Goal: Book appointment/travel/reservation

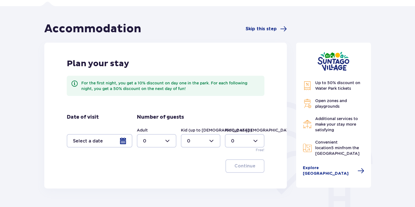
scroll to position [38, 0]
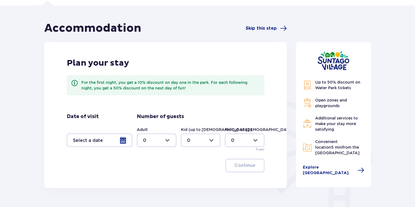
click at [120, 140] on div at bounding box center [100, 139] width 66 height 13
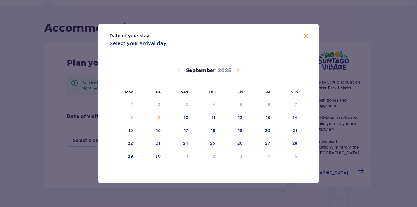
click at [234, 71] on div "[DATE]" at bounding box center [209, 70] width 186 height 7
click at [239, 70] on span "Calendar" at bounding box center [237, 70] width 7 height 7
click at [158, 154] on div "28" at bounding box center [158, 156] width 5 height 6
click at [184, 156] on div "29" at bounding box center [185, 156] width 5 height 6
type input "[DATE] - [DATE]"
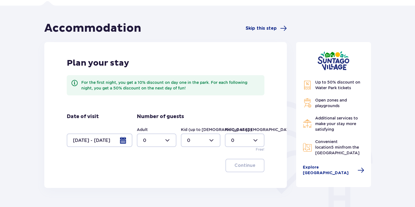
click at [170, 138] on div at bounding box center [157, 139] width 40 height 13
click at [154, 180] on div "2" at bounding box center [156, 181] width 27 height 6
type input "2"
click at [212, 140] on div at bounding box center [201, 139] width 40 height 13
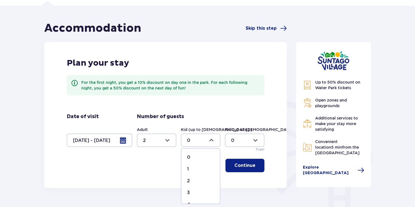
click at [194, 178] on div "2" at bounding box center [200, 181] width 27 height 6
type input "2"
click at [167, 141] on div at bounding box center [157, 139] width 40 height 13
click at [145, 191] on p "3" at bounding box center [144, 192] width 3 height 6
type input "3"
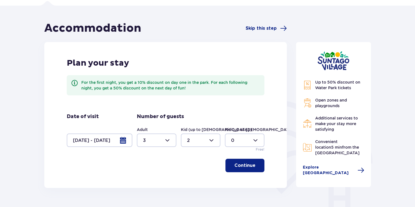
click at [249, 166] on p "Continue" at bounding box center [244, 165] width 21 height 6
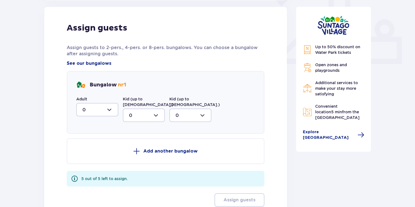
scroll to position [226, 0]
click at [113, 110] on div at bounding box center [97, 109] width 42 height 13
click at [90, 161] on div "3" at bounding box center [97, 162] width 30 height 6
type input "3"
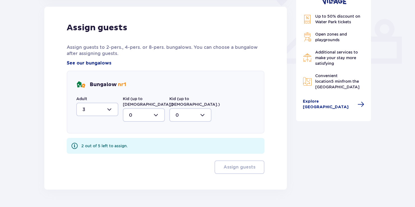
click at [157, 109] on div at bounding box center [144, 114] width 42 height 13
click at [133, 152] on div "2" at bounding box center [144, 155] width 30 height 6
type input "2"
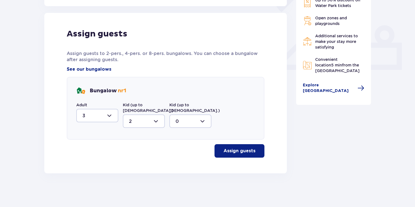
scroll to position [214, 0]
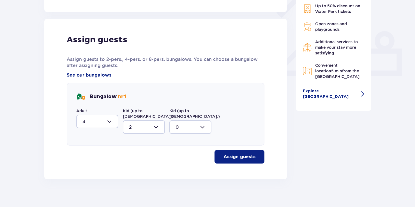
click at [237, 154] on p "Assign guests" at bounding box center [239, 157] width 32 height 6
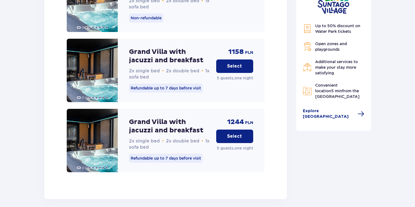
scroll to position [912, 0]
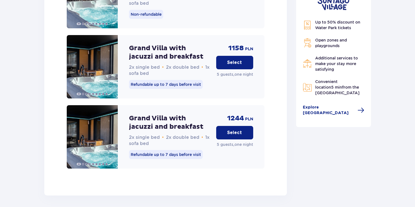
click at [237, 129] on p "Select" at bounding box center [234, 132] width 15 height 6
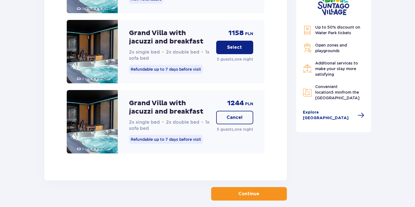
scroll to position [933, 0]
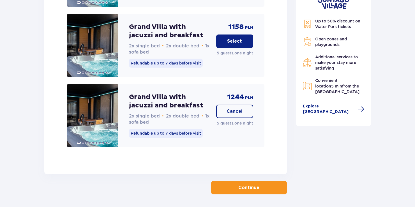
click at [174, 93] on p "Grand Villa with jacuzzi and breakfast" at bounding box center [170, 101] width 83 height 17
click at [151, 93] on p "Grand Villa with jacuzzi and breakfast" at bounding box center [170, 101] width 83 height 17
click at [108, 98] on img at bounding box center [92, 115] width 51 height 63
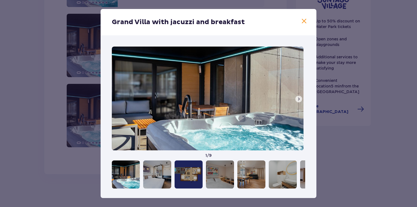
click at [297, 97] on span at bounding box center [298, 99] width 4 height 4
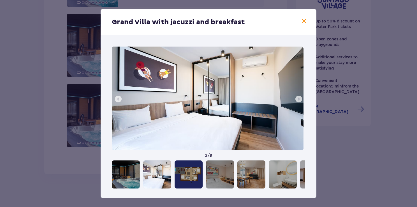
click at [297, 97] on span at bounding box center [298, 99] width 4 height 4
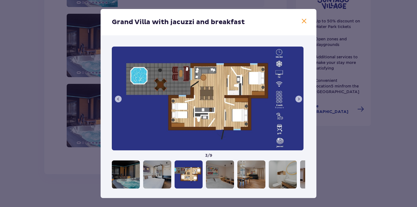
click at [298, 98] on span at bounding box center [298, 99] width 4 height 4
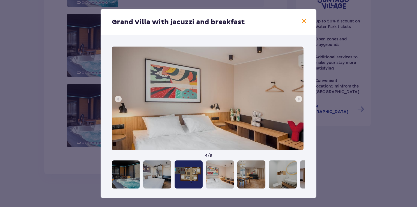
click at [298, 98] on span at bounding box center [298, 99] width 4 height 4
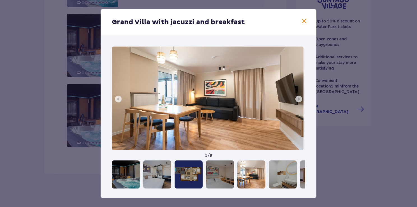
click at [298, 98] on span at bounding box center [298, 99] width 4 height 4
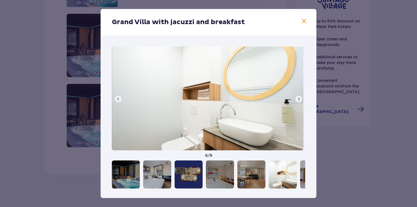
click at [298, 98] on span at bounding box center [298, 99] width 4 height 4
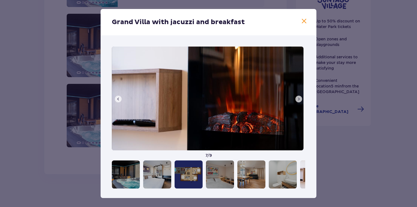
click at [298, 98] on span at bounding box center [298, 99] width 4 height 4
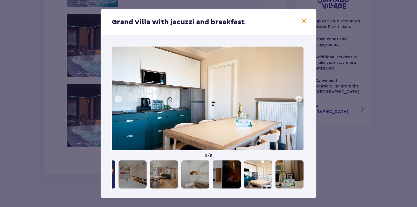
click at [298, 98] on span at bounding box center [298, 99] width 4 height 4
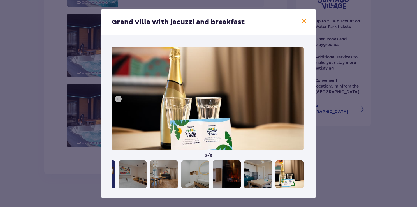
click at [298, 98] on img at bounding box center [208, 99] width 192 height 104
click at [303, 19] on span at bounding box center [304, 21] width 7 height 7
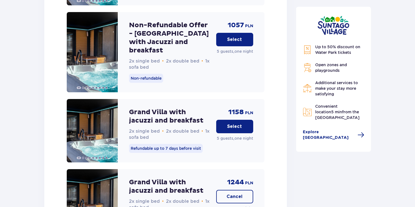
scroll to position [933, 0]
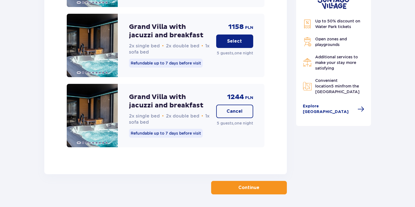
click at [254, 181] on button "Continue" at bounding box center [249, 187] width 76 height 13
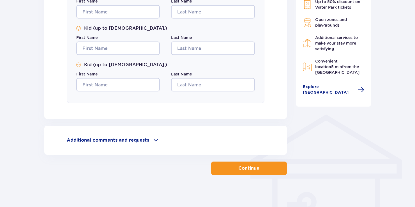
scroll to position [342, 0]
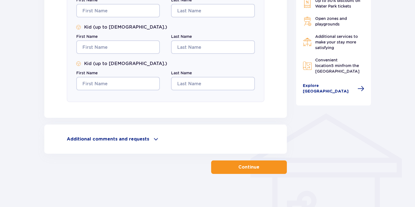
click at [153, 140] on span at bounding box center [155, 139] width 7 height 7
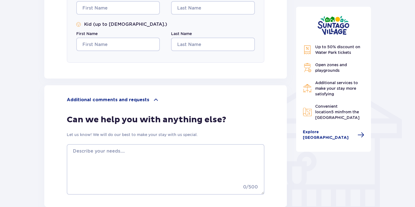
scroll to position [435, 0]
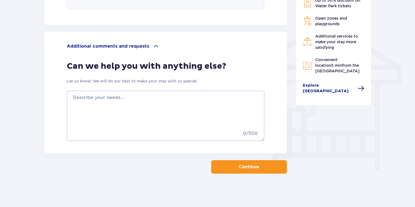
click at [344, 91] on span "Explore [GEOGRAPHIC_DATA]" at bounding box center [329, 88] width 52 height 11
click at [343, 90] on span "Explore [GEOGRAPHIC_DATA]" at bounding box center [329, 88] width 52 height 11
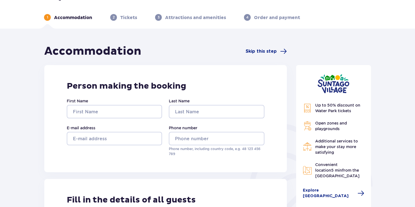
scroll to position [0, 0]
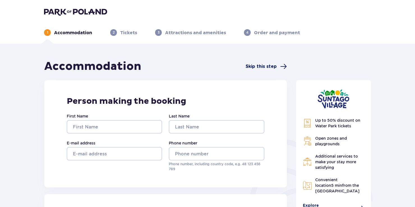
click at [258, 64] on span "Skip this step" at bounding box center [260, 66] width 31 height 6
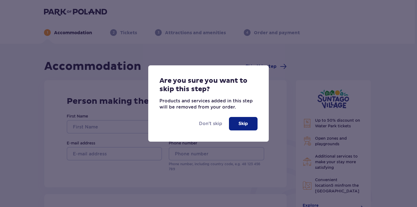
click at [245, 122] on p "Skip" at bounding box center [243, 123] width 10 height 6
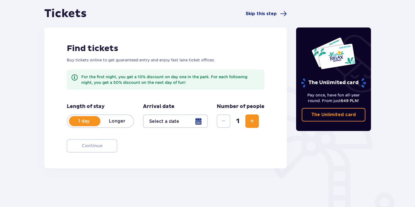
scroll to position [53, 0]
click at [198, 120] on div at bounding box center [175, 120] width 65 height 13
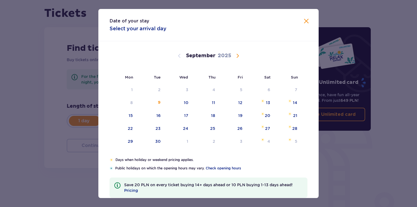
click at [237, 54] on span "Calendar" at bounding box center [237, 55] width 7 height 7
click at [158, 143] on div "28" at bounding box center [158, 141] width 5 height 6
type input "[DATE]"
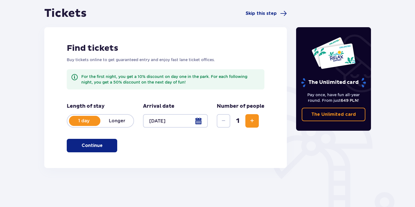
click at [121, 120] on p "Longer" at bounding box center [116, 121] width 33 height 6
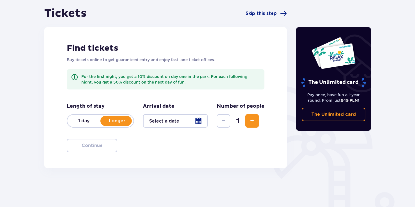
click at [199, 123] on div at bounding box center [175, 120] width 65 height 13
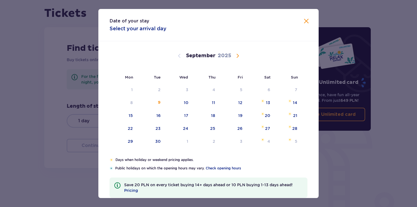
click at [238, 54] on span "Calendar" at bounding box center [237, 55] width 7 height 7
click at [157, 139] on div "28" at bounding box center [158, 141] width 5 height 6
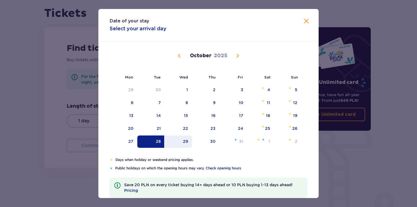
click at [178, 141] on div "29" at bounding box center [178, 141] width 27 height 12
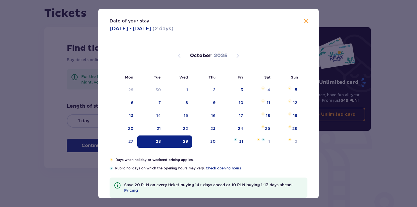
type input "[DATE] - [DATE]"
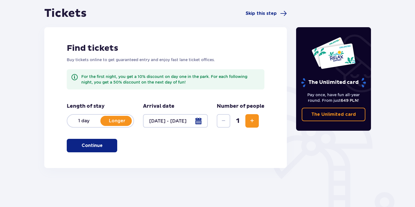
click at [248, 119] on button "Increase" at bounding box center [251, 120] width 13 height 13
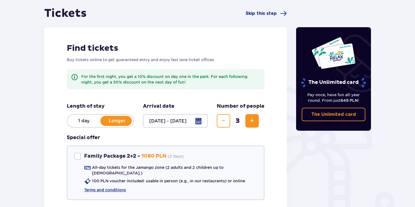
click at [248, 119] on button "Increase" at bounding box center [251, 120] width 13 height 13
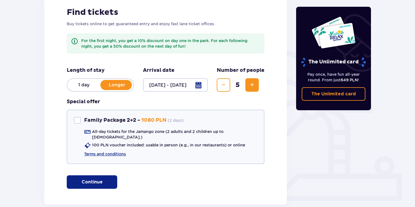
scroll to position [115, 0]
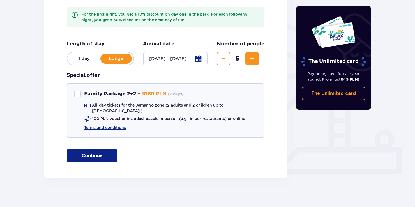
click at [98, 152] on p "Continue" at bounding box center [92, 155] width 21 height 6
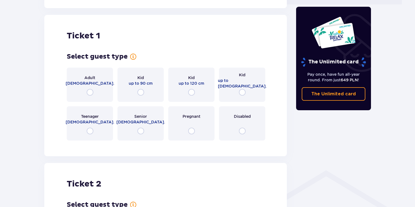
scroll to position [288, 0]
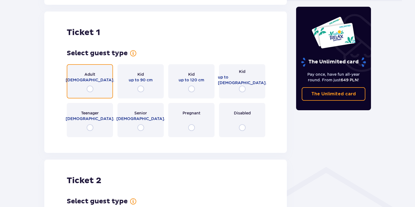
click at [89, 86] on input "radio" at bounding box center [90, 88] width 7 height 7
radio input "true"
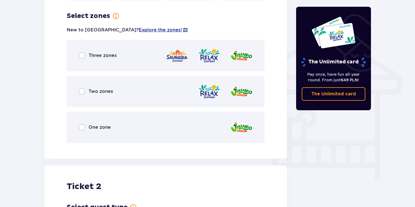
scroll to position [425, 0]
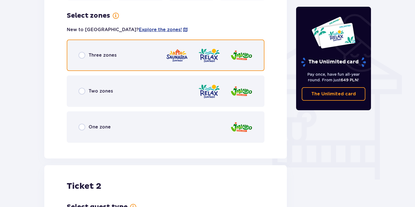
click at [81, 52] on input "radio" at bounding box center [81, 55] width 7 height 7
radio input "true"
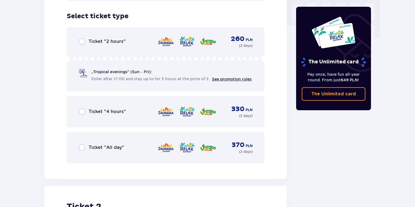
scroll to position [567, 0]
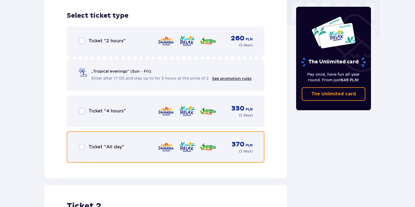
click at [81, 143] on input "radio" at bounding box center [81, 146] width 7 height 7
radio input "true"
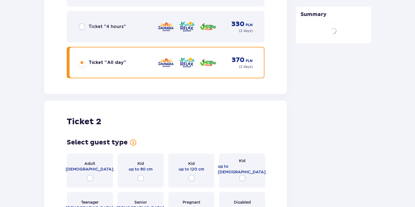
scroll to position [741, 0]
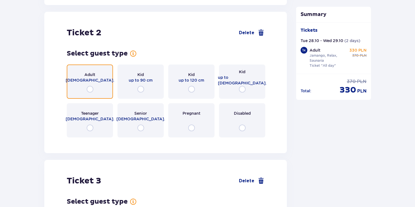
click at [90, 86] on input "radio" at bounding box center [90, 89] width 7 height 7
radio input "true"
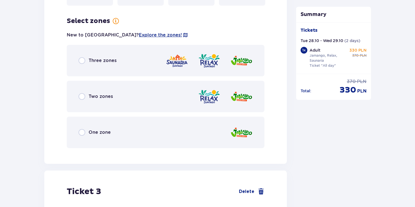
scroll to position [877, 0]
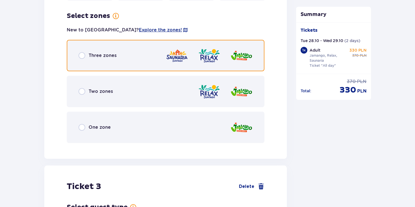
click at [83, 52] on input "radio" at bounding box center [81, 55] width 7 height 7
radio input "true"
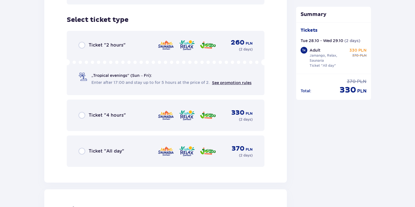
scroll to position [1020, 0]
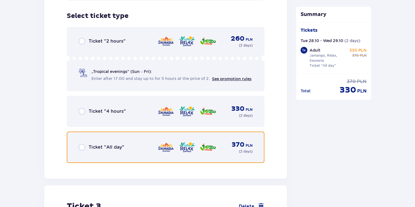
click at [82, 144] on input "radio" at bounding box center [81, 147] width 7 height 7
radio input "true"
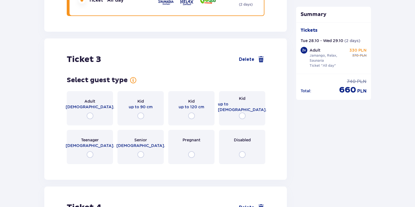
scroll to position [1193, 0]
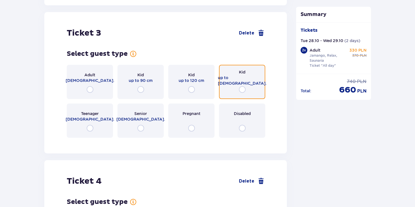
click at [241, 86] on input "radio" at bounding box center [242, 89] width 7 height 7
radio input "true"
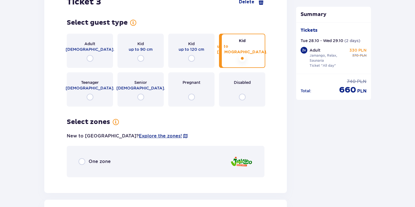
scroll to position [1216, 0]
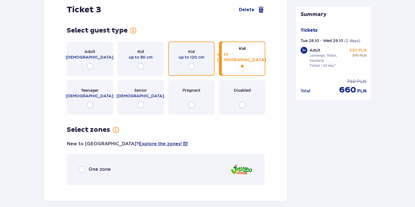
click at [193, 63] on input "radio" at bounding box center [191, 66] width 7 height 7
radio input "true"
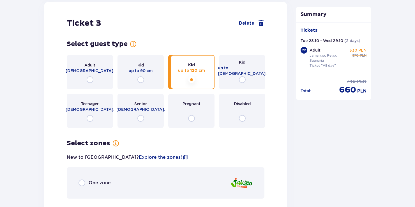
scroll to position [1193, 0]
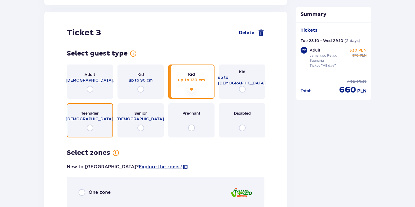
click at [90, 124] on input "radio" at bounding box center [90, 127] width 7 height 7
radio input "true"
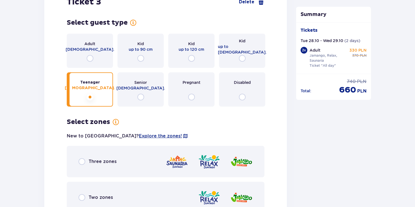
scroll to position [1218, 0]
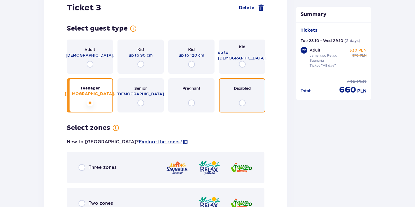
click at [241, 99] on input "radio" at bounding box center [242, 102] width 7 height 7
radio input "true"
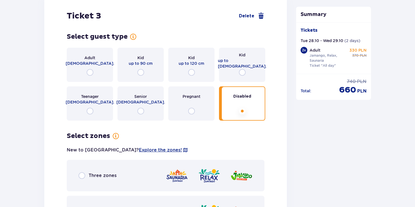
scroll to position [1204, 0]
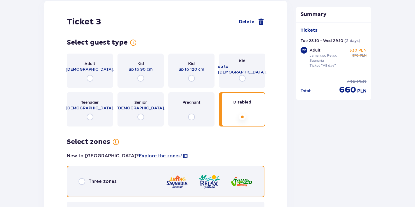
click at [84, 178] on input "radio" at bounding box center [81, 181] width 7 height 7
radio input "true"
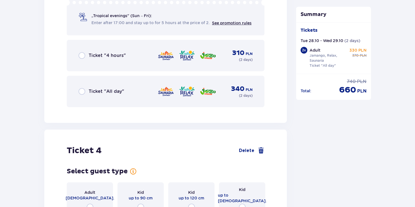
scroll to position [1522, 0]
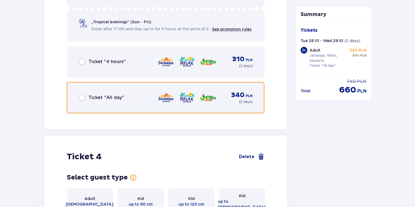
click at [81, 94] on input "radio" at bounding box center [81, 97] width 7 height 7
radio input "true"
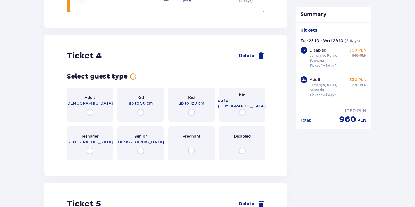
scroll to position [1645, 0]
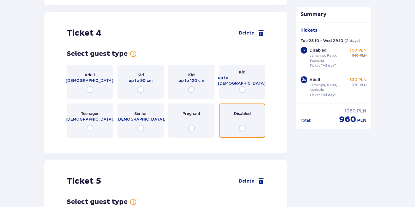
click at [240, 125] on input "radio" at bounding box center [242, 128] width 7 height 7
radio input "true"
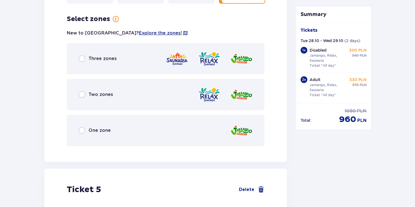
scroll to position [1782, 0]
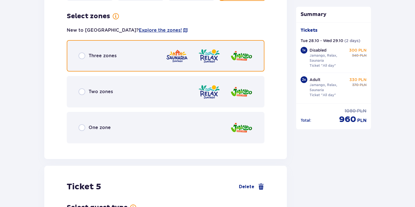
click at [82, 52] on input "radio" at bounding box center [81, 55] width 7 height 7
radio input "true"
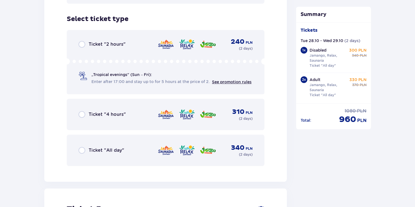
scroll to position [1925, 0]
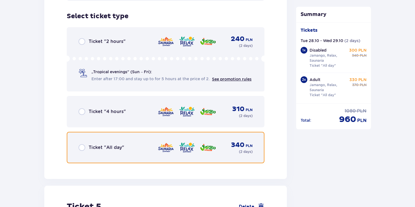
click at [82, 144] on input "radio" at bounding box center [81, 147] width 7 height 7
radio input "true"
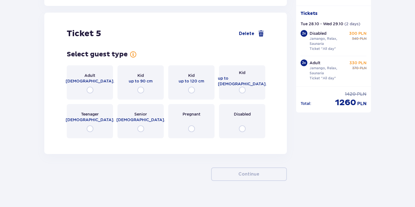
scroll to position [2098, 0]
click at [241, 125] on input "radio" at bounding box center [242, 128] width 7 height 7
radio input "true"
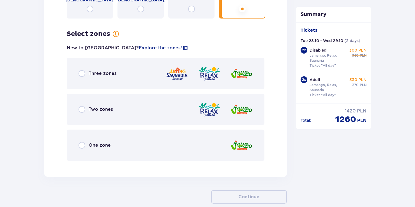
scroll to position [2234, 0]
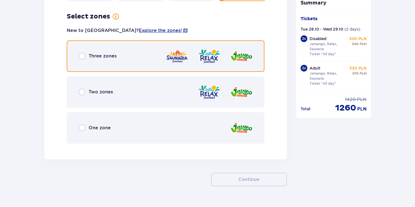
click at [82, 53] on input "radio" at bounding box center [81, 56] width 7 height 7
radio input "true"
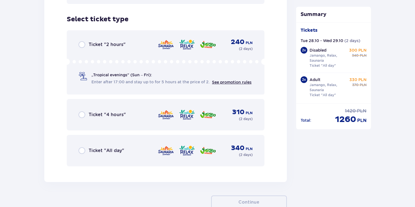
scroll to position [2377, 0]
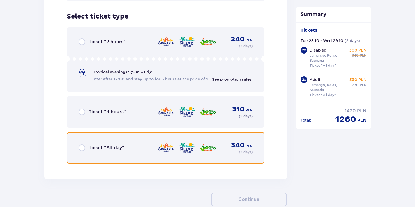
click at [82, 144] on input "radio" at bounding box center [81, 147] width 7 height 7
radio input "true"
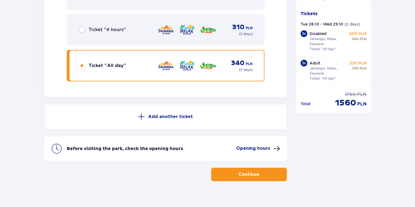
scroll to position [2460, 0]
